Goal: Check status: Check status

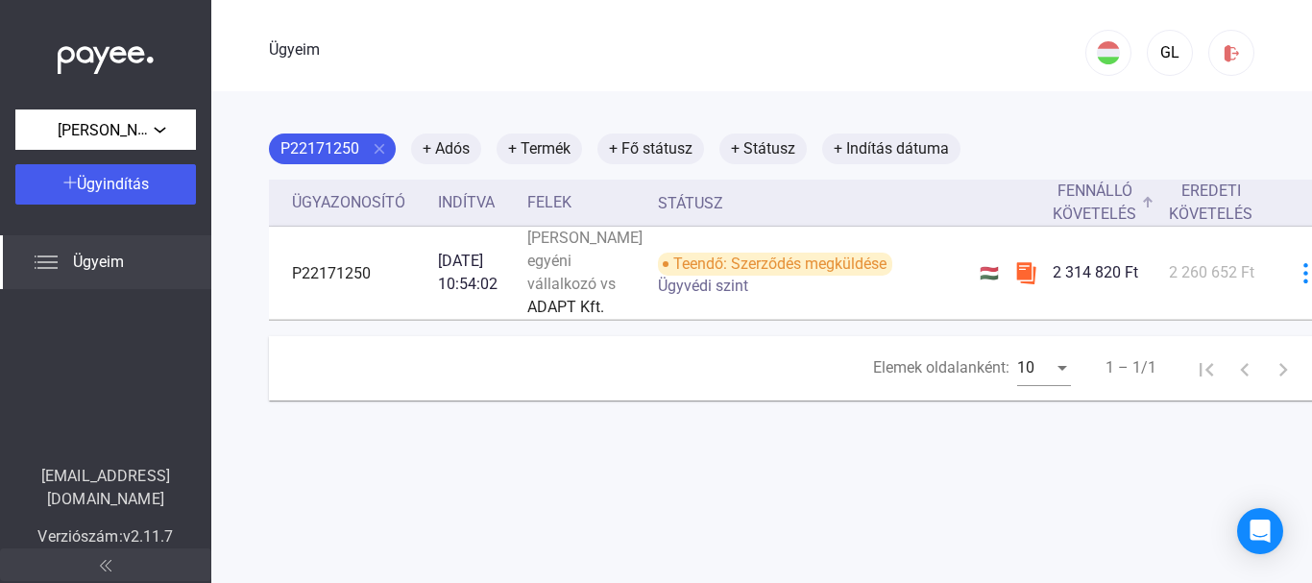
click at [1055, 216] on font "Fennálló követelés" at bounding box center [1095, 202] width 84 height 41
click at [161, 124] on div "[PERSON_NAME] egyéni vállalkozó" at bounding box center [105, 129] width 169 height 24
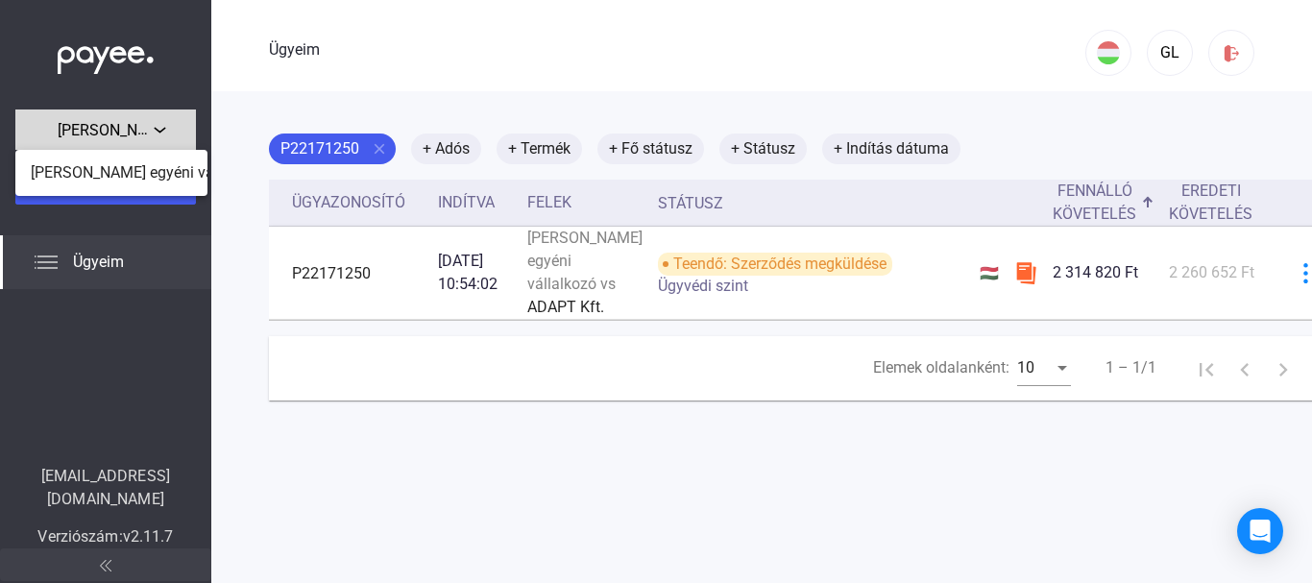
click at [161, 124] on div at bounding box center [656, 291] width 1312 height 583
